Goal: Use online tool/utility: Utilize a website feature to perform a specific function

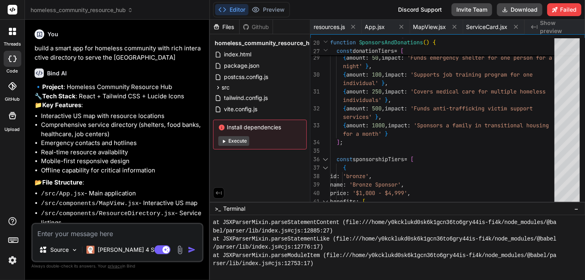
scroll to position [8227, 0]
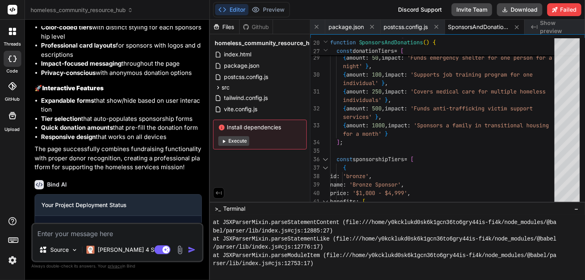
click at [241, 140] on button "Execute" at bounding box center [233, 141] width 31 height 10
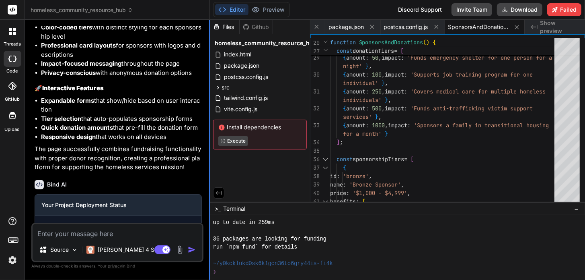
type textarea "x"
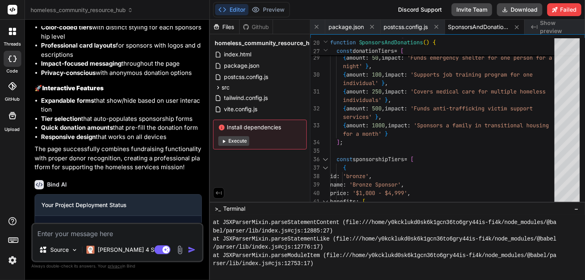
click at [92, 232] on textarea at bounding box center [118, 231] width 170 height 14
type textarea "f"
type textarea "x"
type textarea "fi"
type textarea "x"
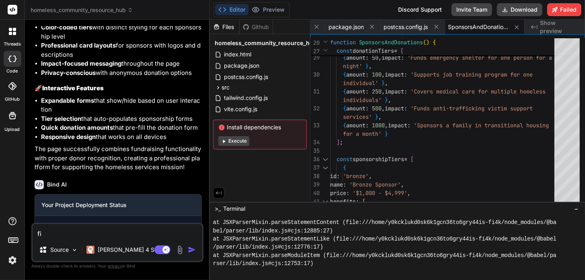
type textarea "fix"
type textarea "x"
type textarea "fix"
click at [190, 249] on img "button" at bounding box center [192, 249] width 8 height 8
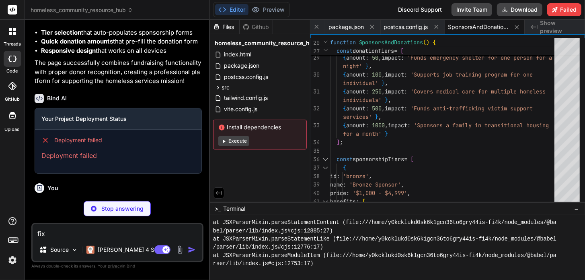
scroll to position [4875, 0]
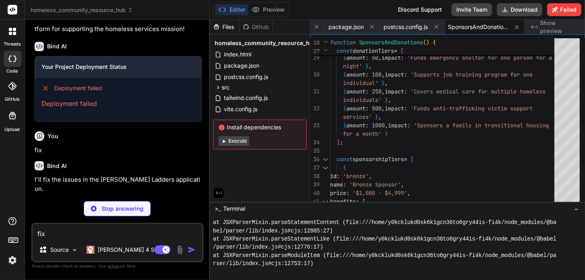
type textarea "x"
type textarea "</div> </div> </div> </div> ); } export default MapView;"
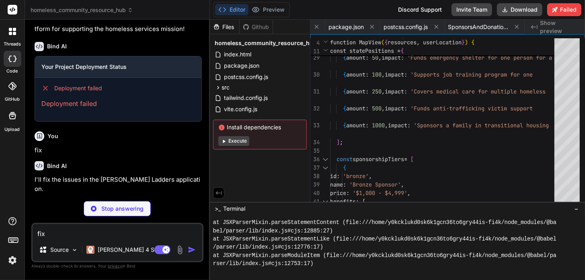
type textarea "x"
type textarea "</div> </div> </div> </div> ); } export default EmergencyContacts;"
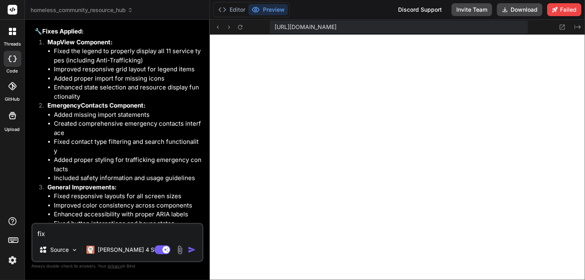
scroll to position [5258, 0]
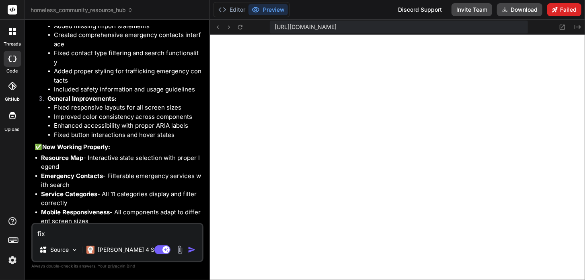
click at [563, 4] on button "Failed" at bounding box center [564, 9] width 34 height 13
click at [242, 28] on icon at bounding box center [240, 27] width 4 height 4
click at [239, 13] on button "Editor" at bounding box center [231, 9] width 33 height 11
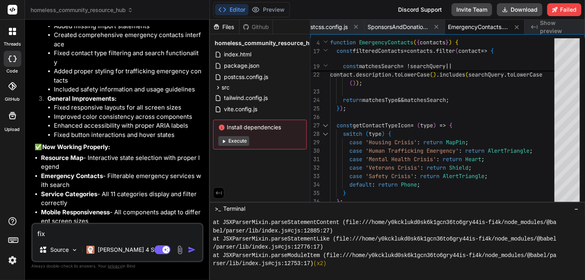
click at [239, 138] on button "Execute" at bounding box center [233, 141] width 31 height 10
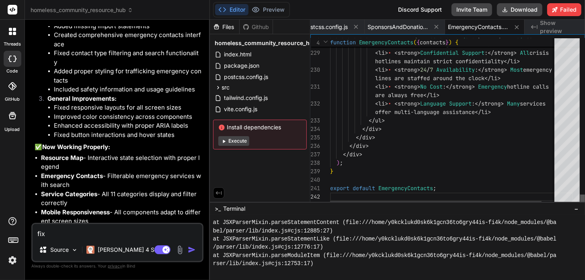
click at [584, 206] on div at bounding box center [582, 199] width 5 height 11
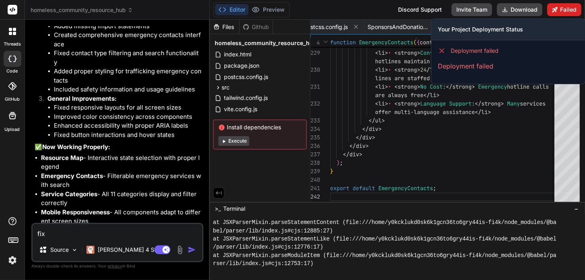
click at [561, 10] on button "Failed" at bounding box center [564, 9] width 34 height 13
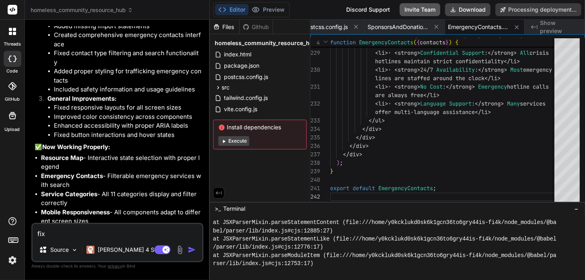
click at [418, 9] on button "Invite Team" at bounding box center [420, 9] width 41 height 13
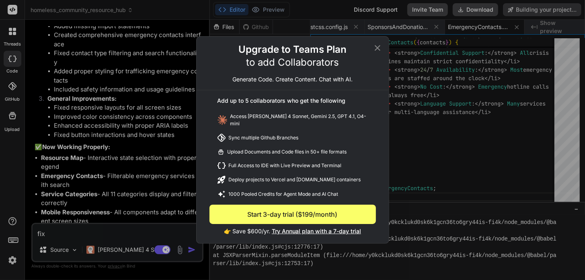
scroll to position [5258, 0]
click at [377, 51] on icon at bounding box center [378, 48] width 10 height 10
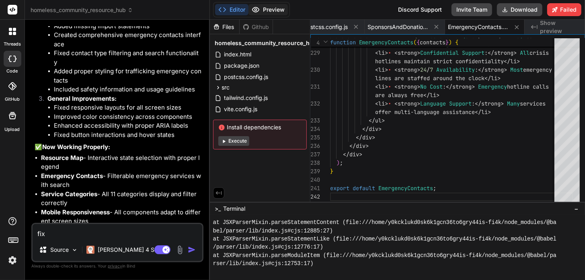
click at [269, 6] on button "Preview" at bounding box center [268, 9] width 39 height 11
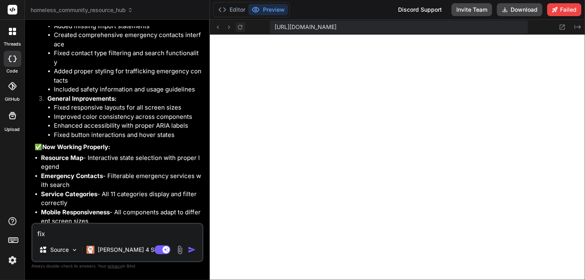
click at [240, 29] on icon at bounding box center [240, 27] width 7 height 7
click at [331, 27] on span "https://y0kcklukd0sk6k1gcn36to6gry44is-fi4k--5173--96435430.local-corp.webconta…" at bounding box center [306, 27] width 62 height 8
click at [563, 28] on icon at bounding box center [562, 27] width 7 height 7
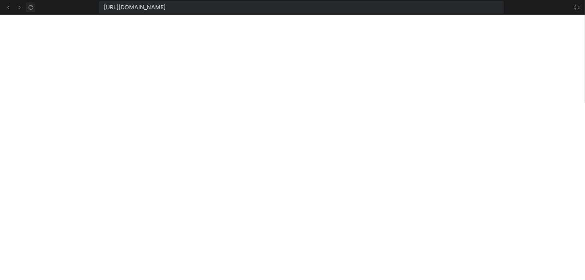
click at [29, 10] on icon at bounding box center [30, 7] width 7 height 7
click at [30, 8] on icon at bounding box center [30, 7] width 7 height 7
click at [31, 8] on icon at bounding box center [30, 7] width 7 height 7
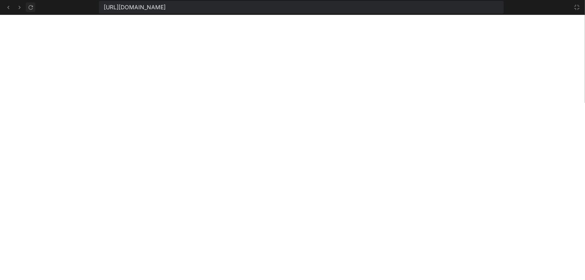
click at [31, 8] on icon at bounding box center [30, 7] width 7 height 7
click at [8, 9] on icon at bounding box center [8, 7] width 7 height 7
click at [577, 7] on icon at bounding box center [577, 7] width 6 height 6
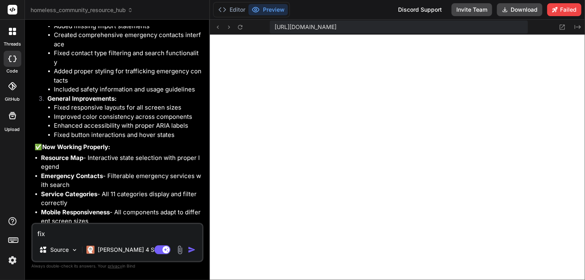
click at [12, 262] on img at bounding box center [13, 260] width 14 height 14
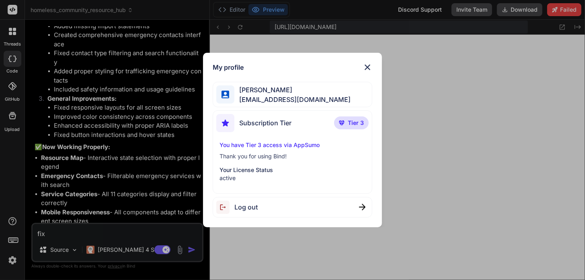
click at [259, 166] on p "Your License Status" at bounding box center [293, 170] width 146 height 8
click at [274, 209] on div "Log out" at bounding box center [293, 207] width 160 height 21
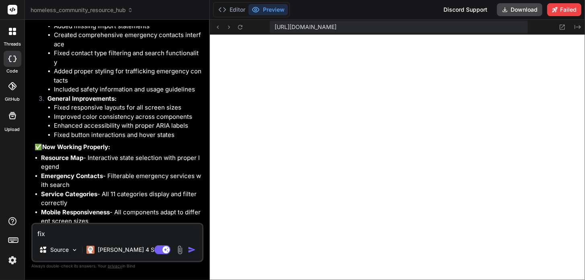
scroll to position [0, 0]
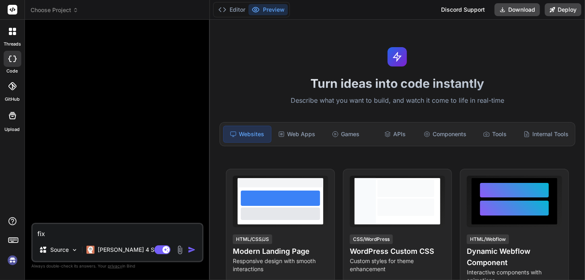
click at [12, 260] on img at bounding box center [13, 260] width 14 height 14
click at [11, 35] on div at bounding box center [12, 31] width 17 height 17
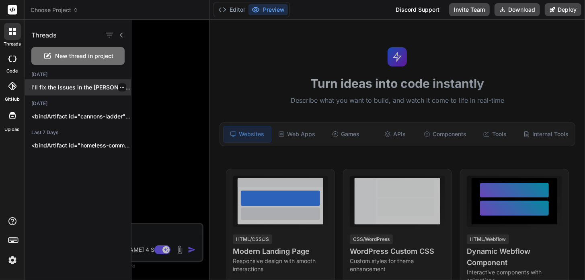
click at [70, 86] on p "I'll fix the issues in the Cannon..." at bounding box center [81, 87] width 100 height 8
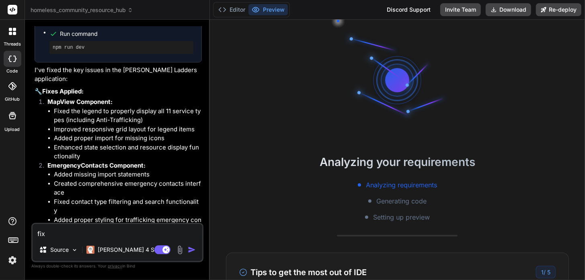
scroll to position [2554, 0]
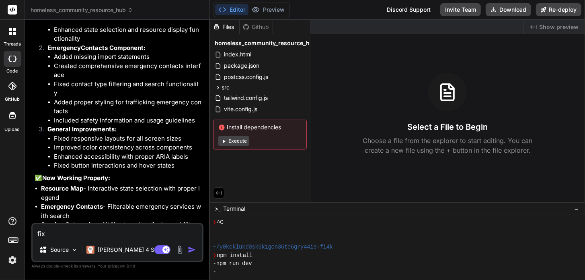
click at [232, 142] on button "Execute" at bounding box center [233, 141] width 31 height 10
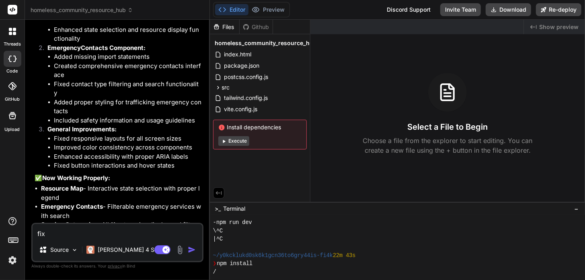
click at [237, 138] on button "Execute" at bounding box center [233, 141] width 31 height 10
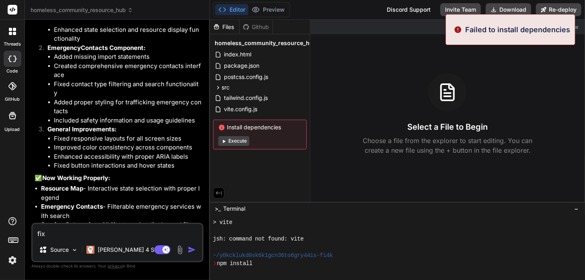
click at [237, 140] on button "Execute" at bounding box center [233, 141] width 31 height 10
type textarea "x"
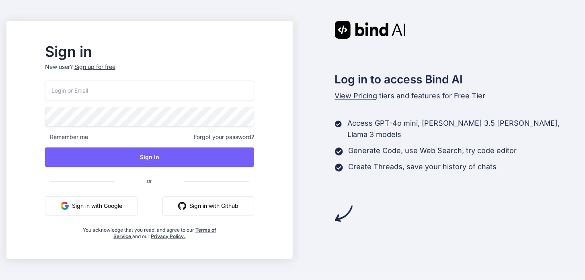
click at [113, 208] on button "Sign in with Google" at bounding box center [91, 205] width 93 height 19
